Goal: Task Accomplishment & Management: Complete application form

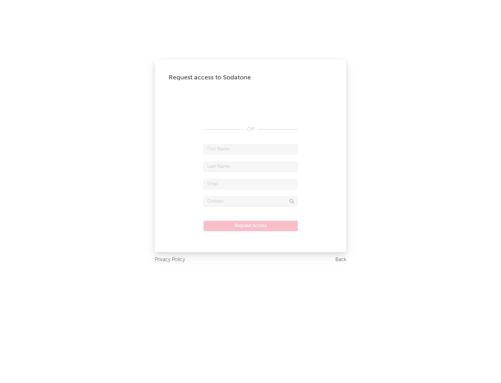
click at [250, 149] on input "text" at bounding box center [251, 149] width 94 height 10
type input "[PERSON_NAME]"
click at [250, 166] on input "text" at bounding box center [251, 166] width 94 height 10
type input "[PERSON_NAME]"
click at [250, 184] on input "text" at bounding box center [251, 184] width 94 height 10
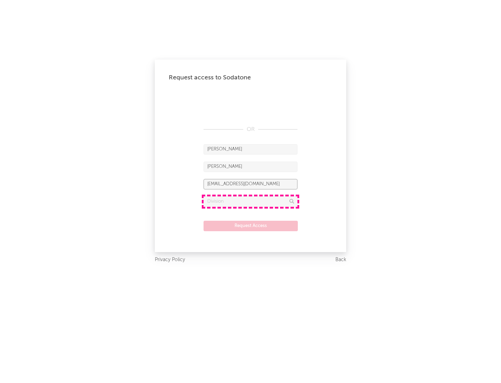
type input "[EMAIL_ADDRESS][DOMAIN_NAME]"
click at [250, 201] on input "text" at bounding box center [251, 201] width 94 height 10
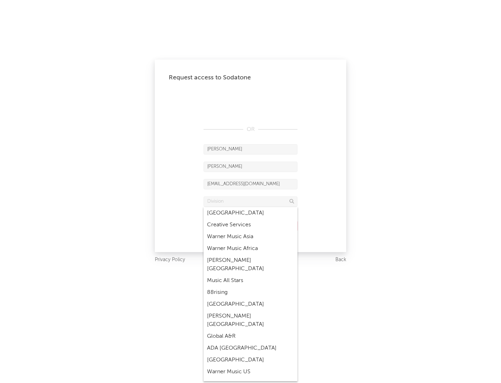
click at [250, 274] on div "Music All Stars" at bounding box center [251, 280] width 94 height 12
type input "Music All Stars"
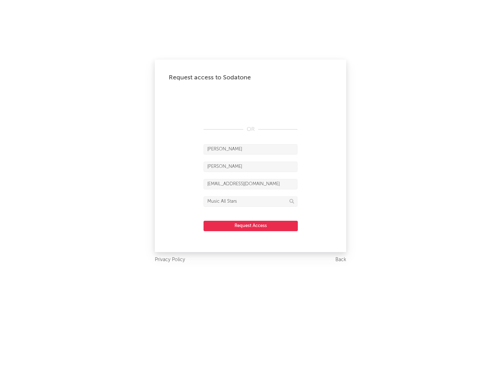
click at [250, 225] on button "Request Access" at bounding box center [251, 226] width 94 height 10
